Goal: Submit feedback/report problem

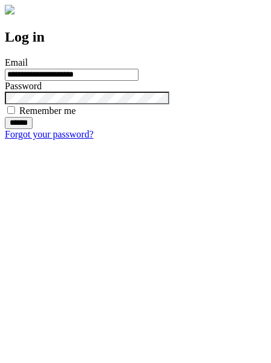
type input "**********"
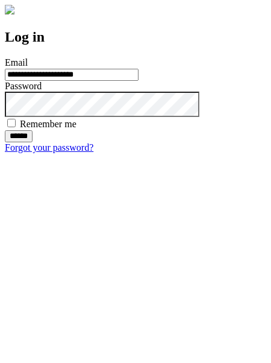
click at [33, 142] on input "******" at bounding box center [19, 136] width 28 height 12
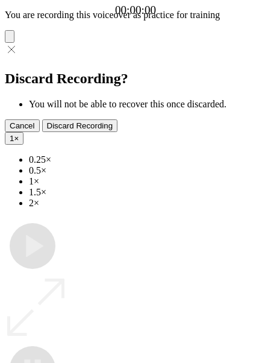
type input "**********"
